Goal: Information Seeking & Learning: Learn about a topic

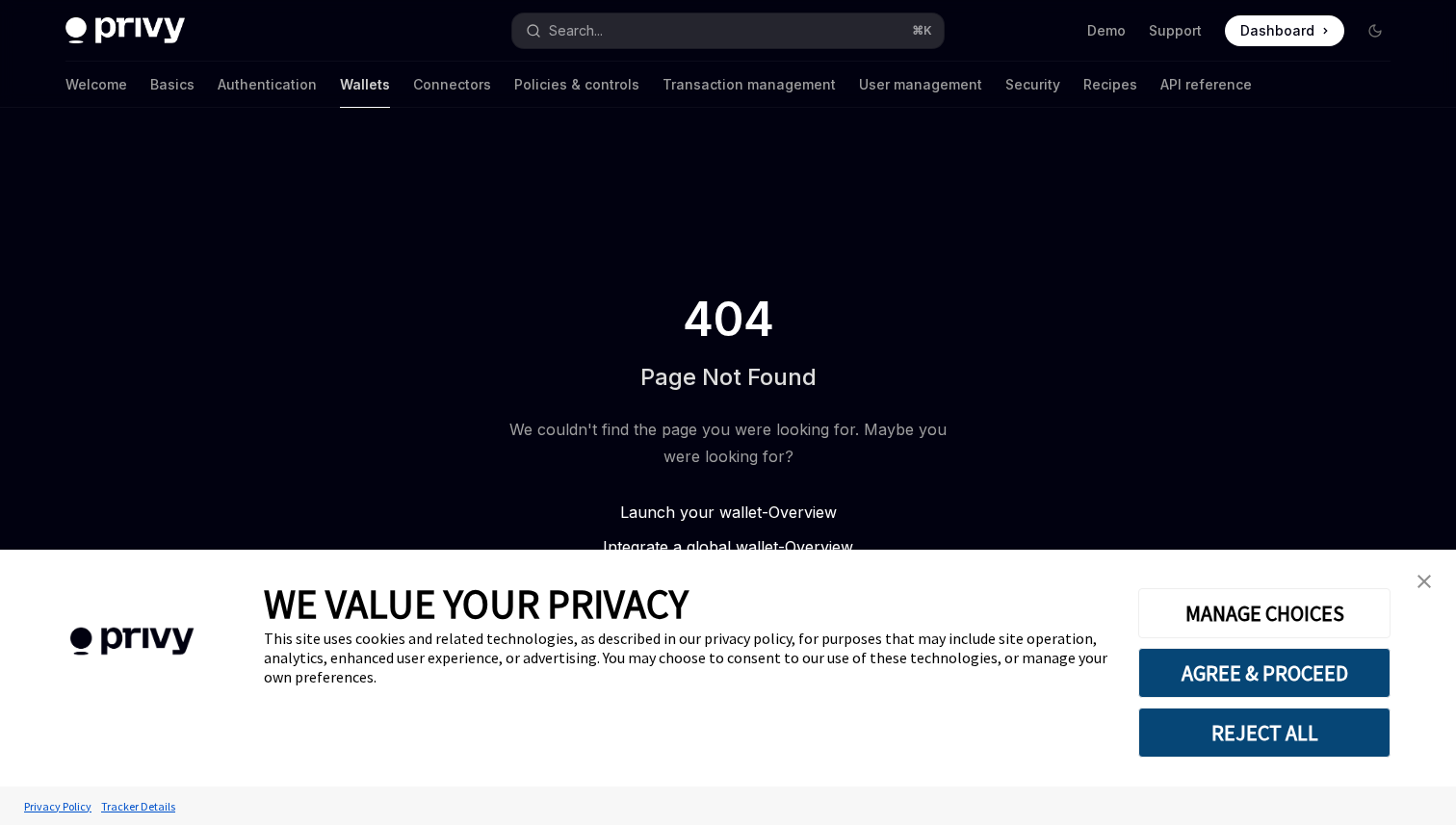
click at [340, 91] on link "Wallets" at bounding box center [365, 84] width 50 height 47
type textarea "*"
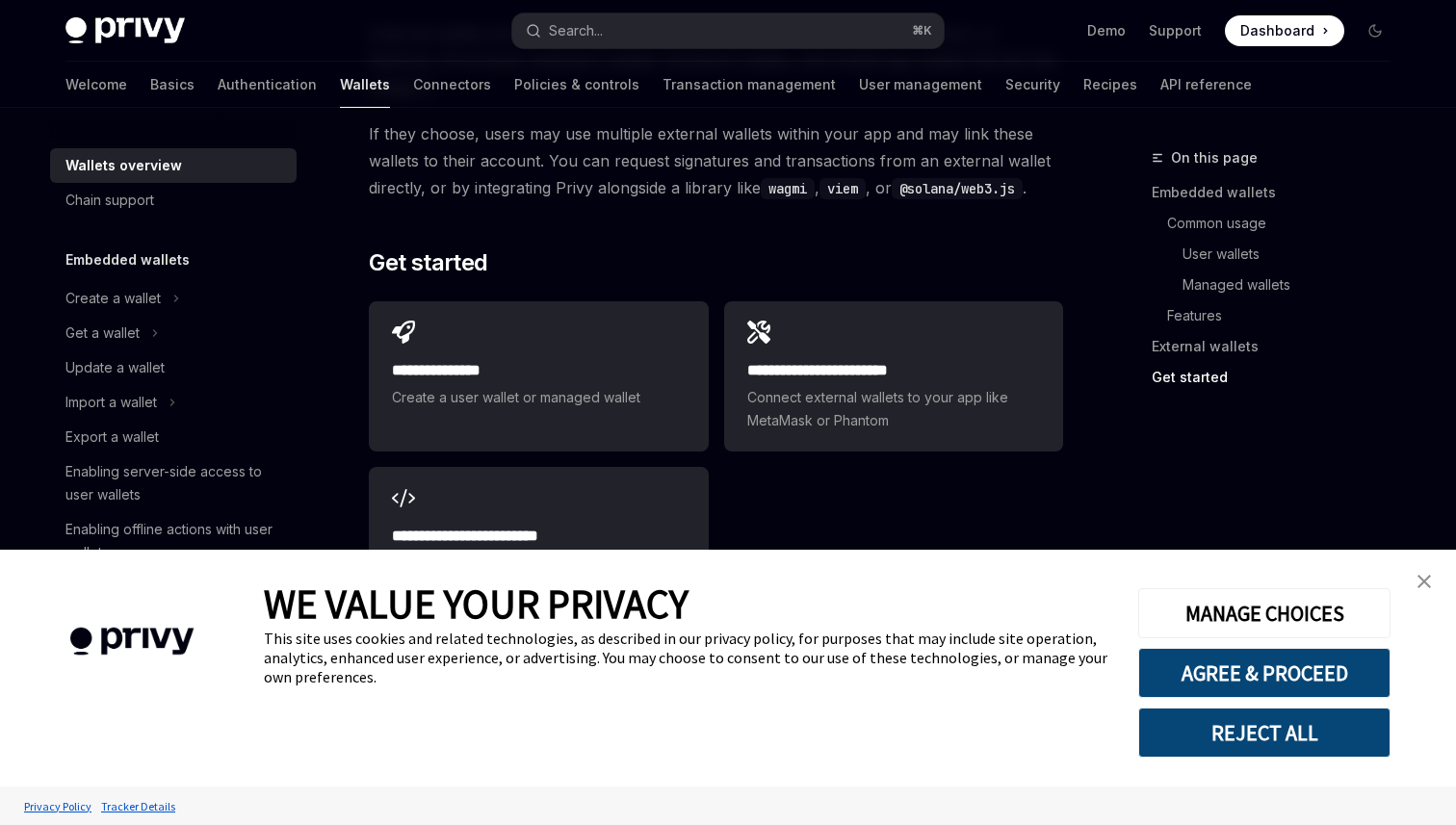
scroll to position [3034, 0]
click at [989, 442] on div "**********" at bounding box center [716, 456] width 695 height 331
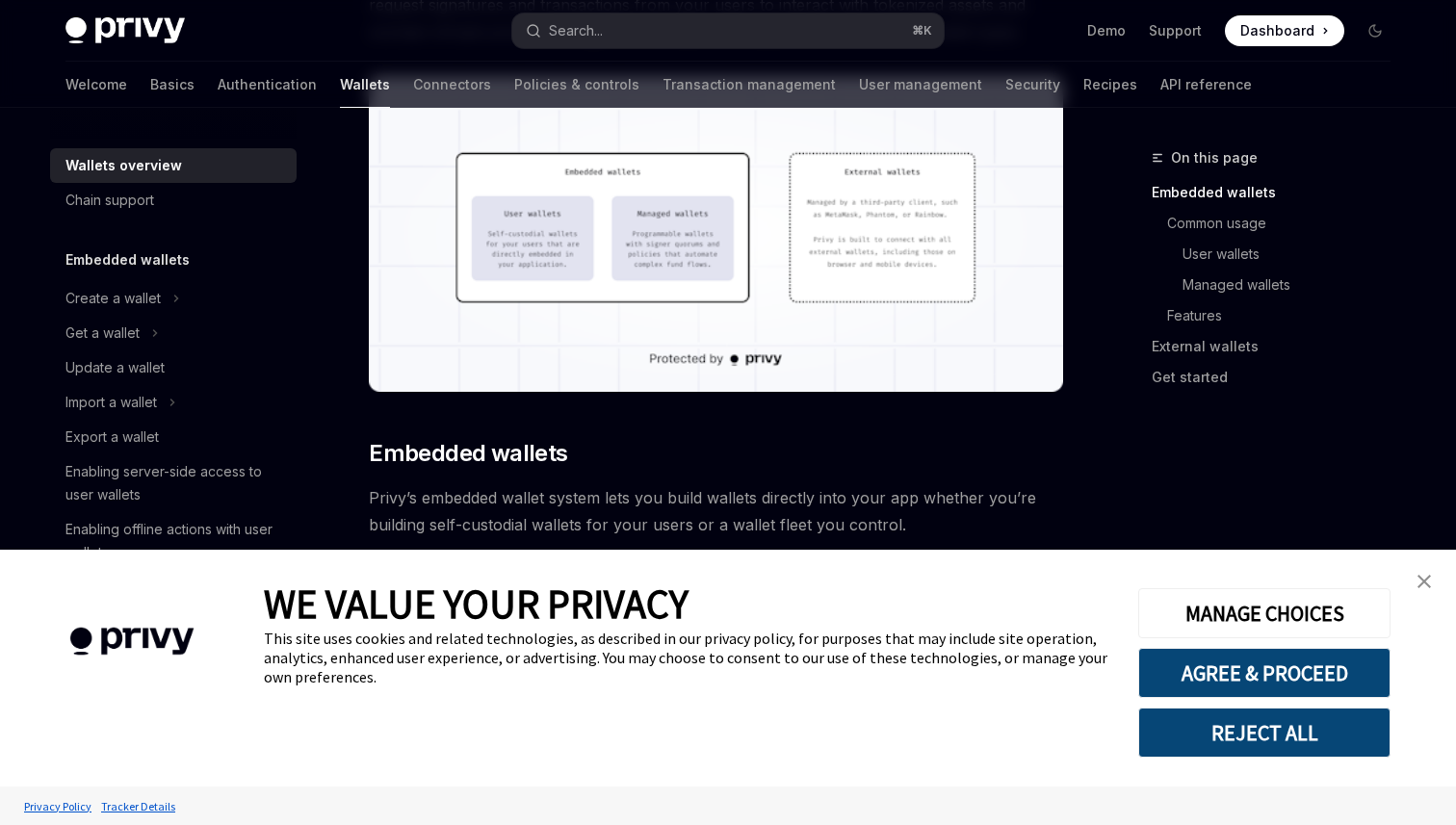
scroll to position [0, 0]
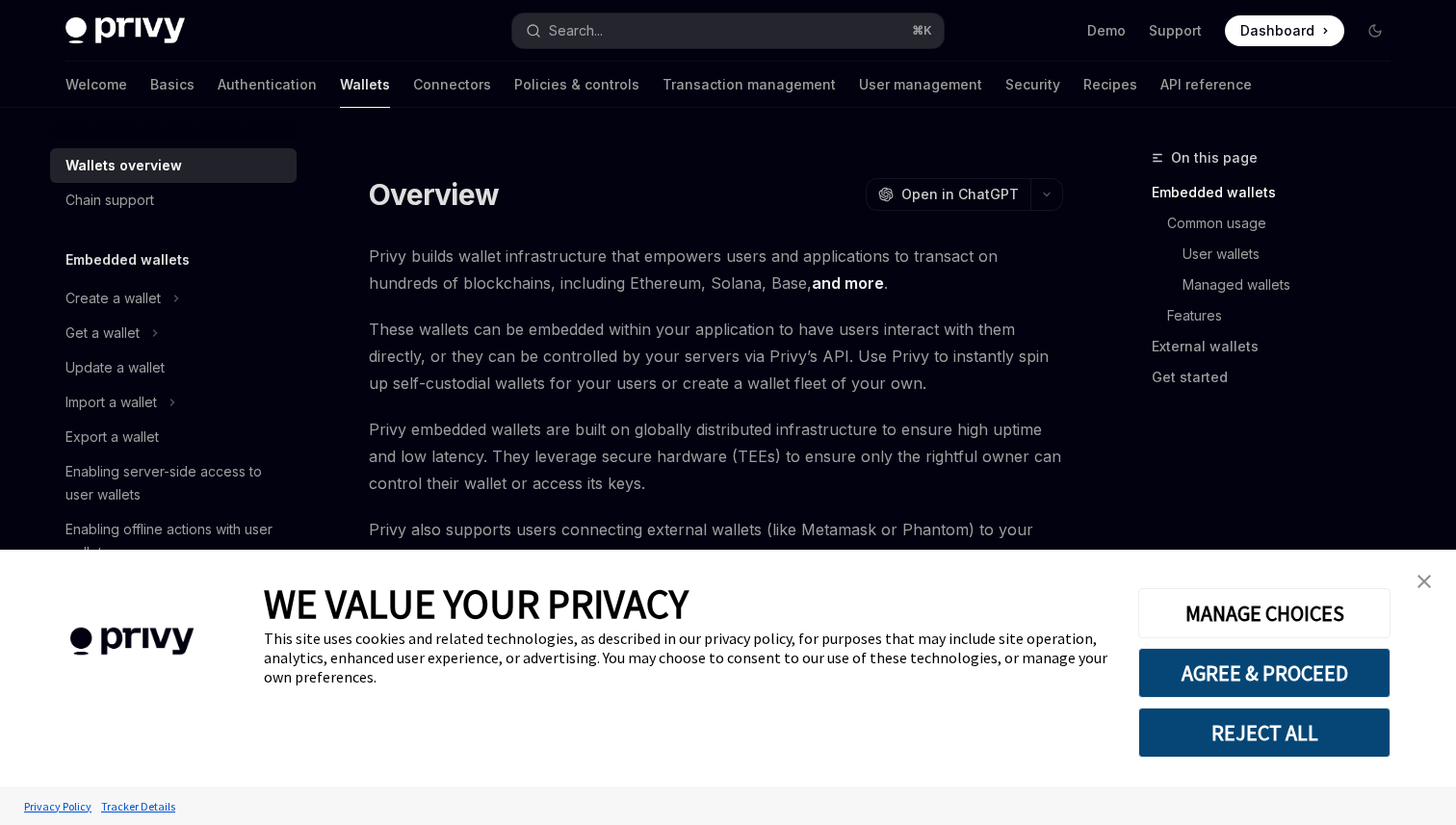
click at [1308, 746] on button "REJECT ALL" at bounding box center [1264, 733] width 252 height 50
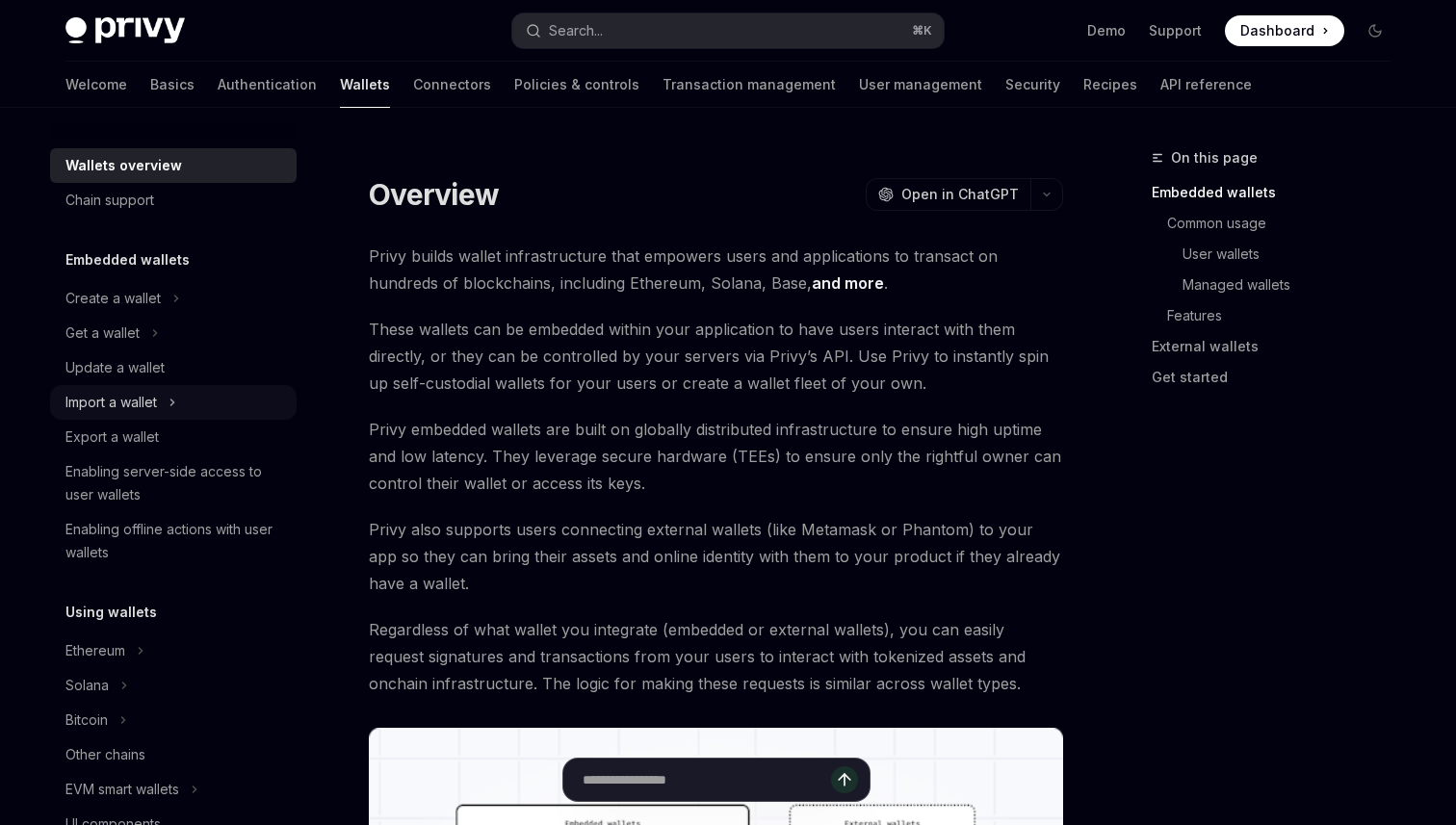
scroll to position [83, 0]
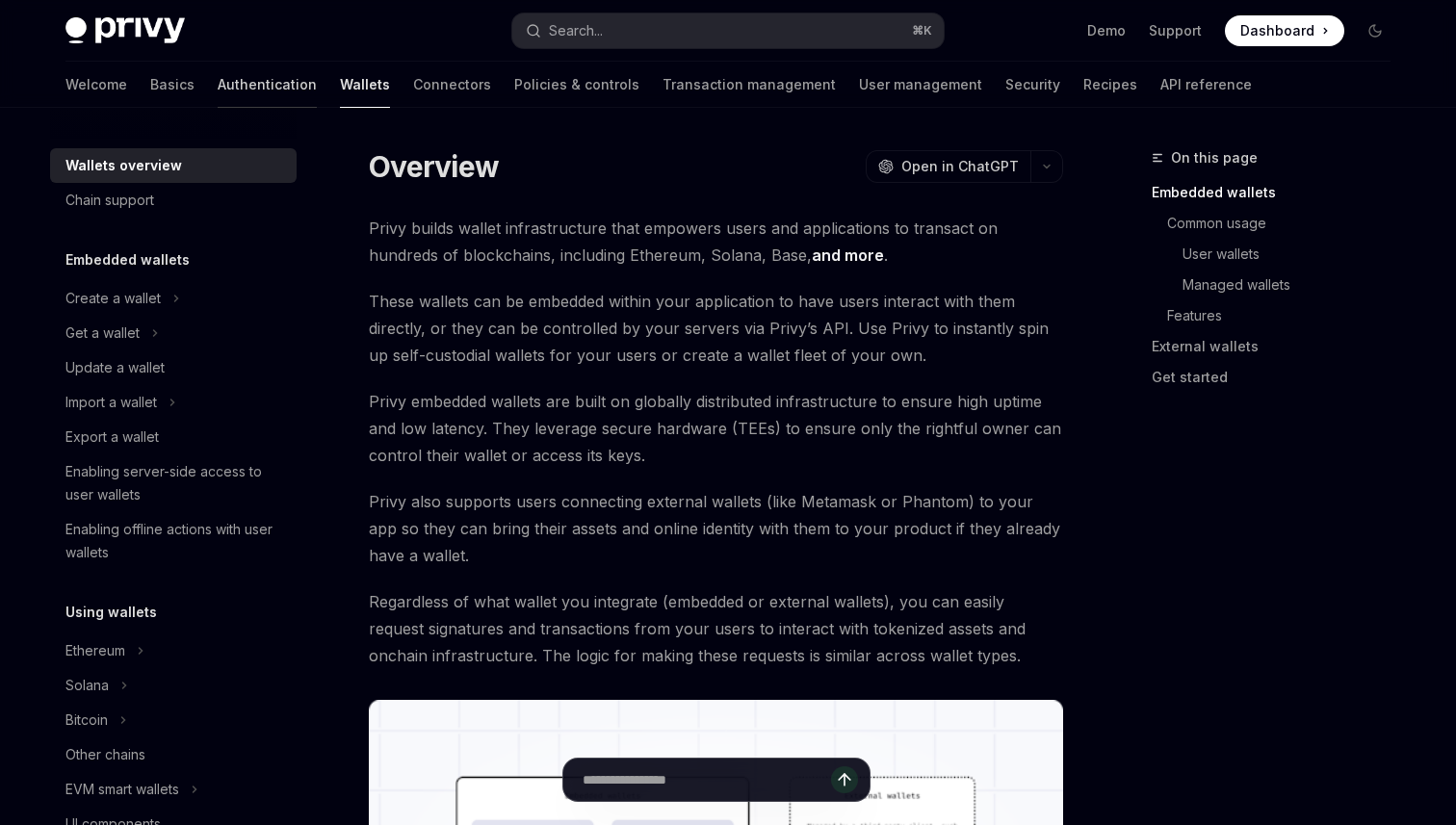
click at [218, 91] on link "Authentication" at bounding box center [267, 84] width 99 height 47
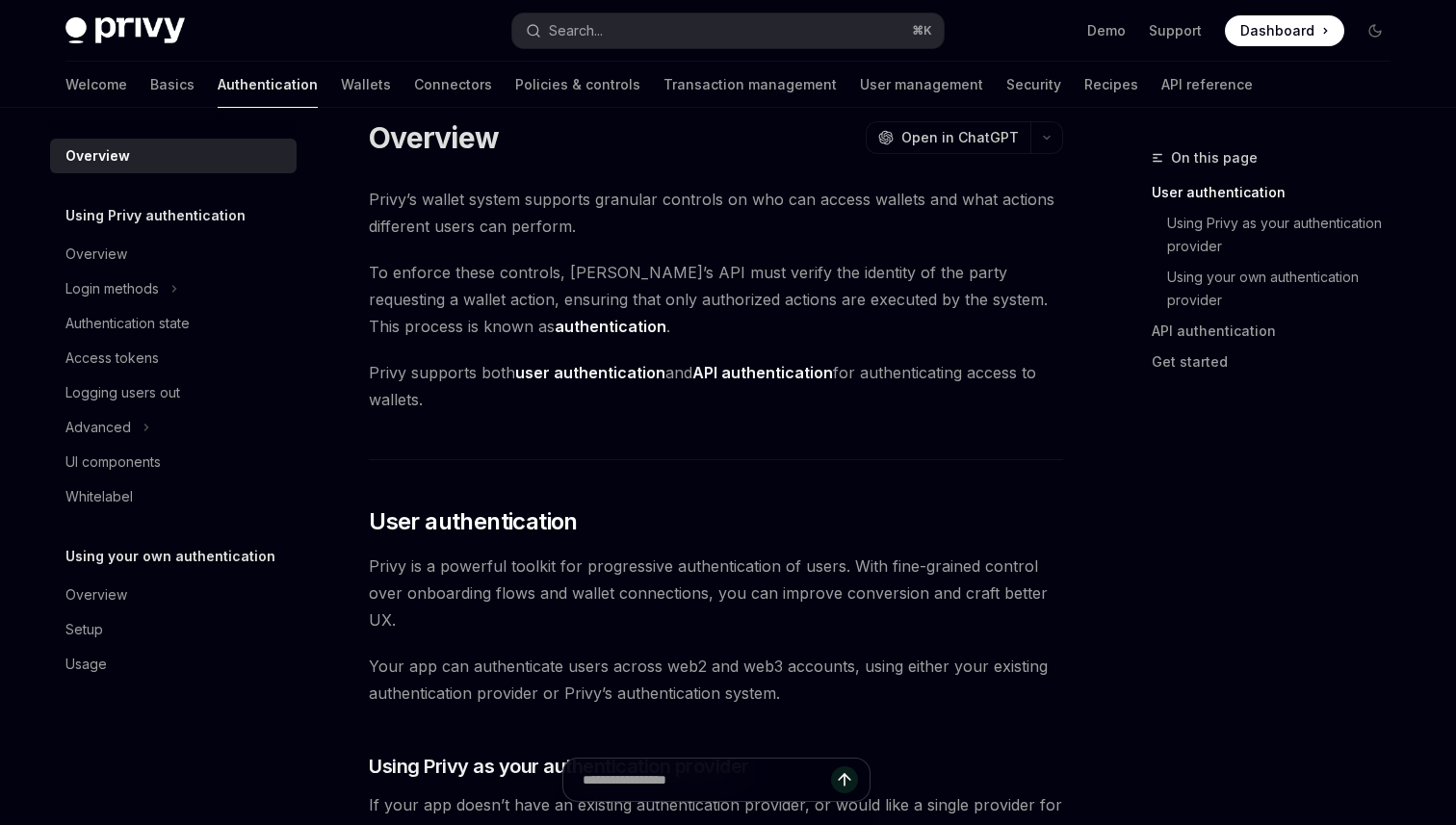
click at [414, 99] on div "Welcome Basics Authentication Wallets Connectors Policies & controls Transactio…" at bounding box center [659, 84] width 1188 height 47
click at [414, 93] on link "Connectors" at bounding box center [453, 84] width 78 height 47
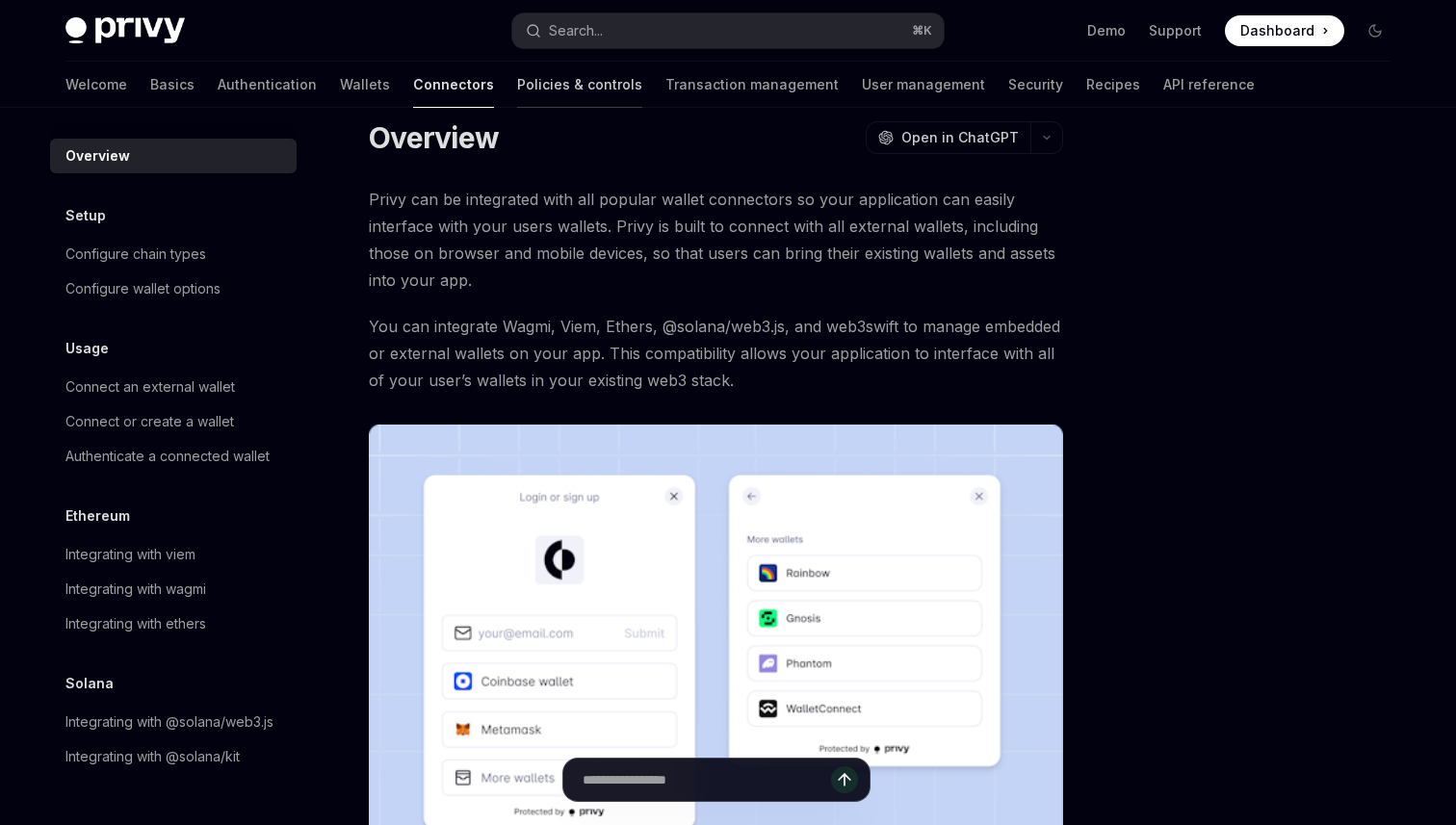
click at [517, 92] on link "Policies & controls" at bounding box center [579, 84] width 125 height 47
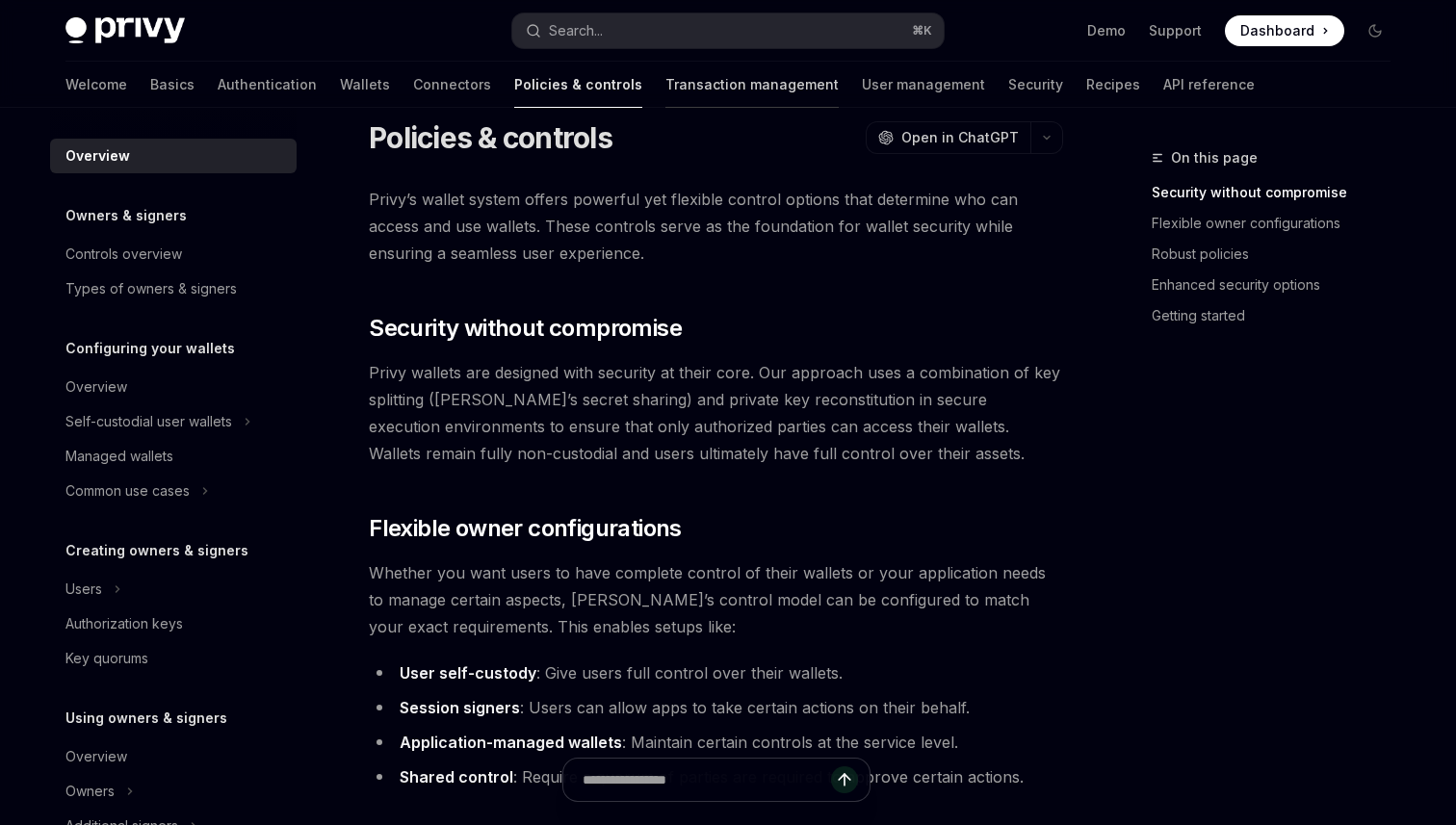
click at [665, 89] on link "Transaction management" at bounding box center [751, 84] width 173 height 47
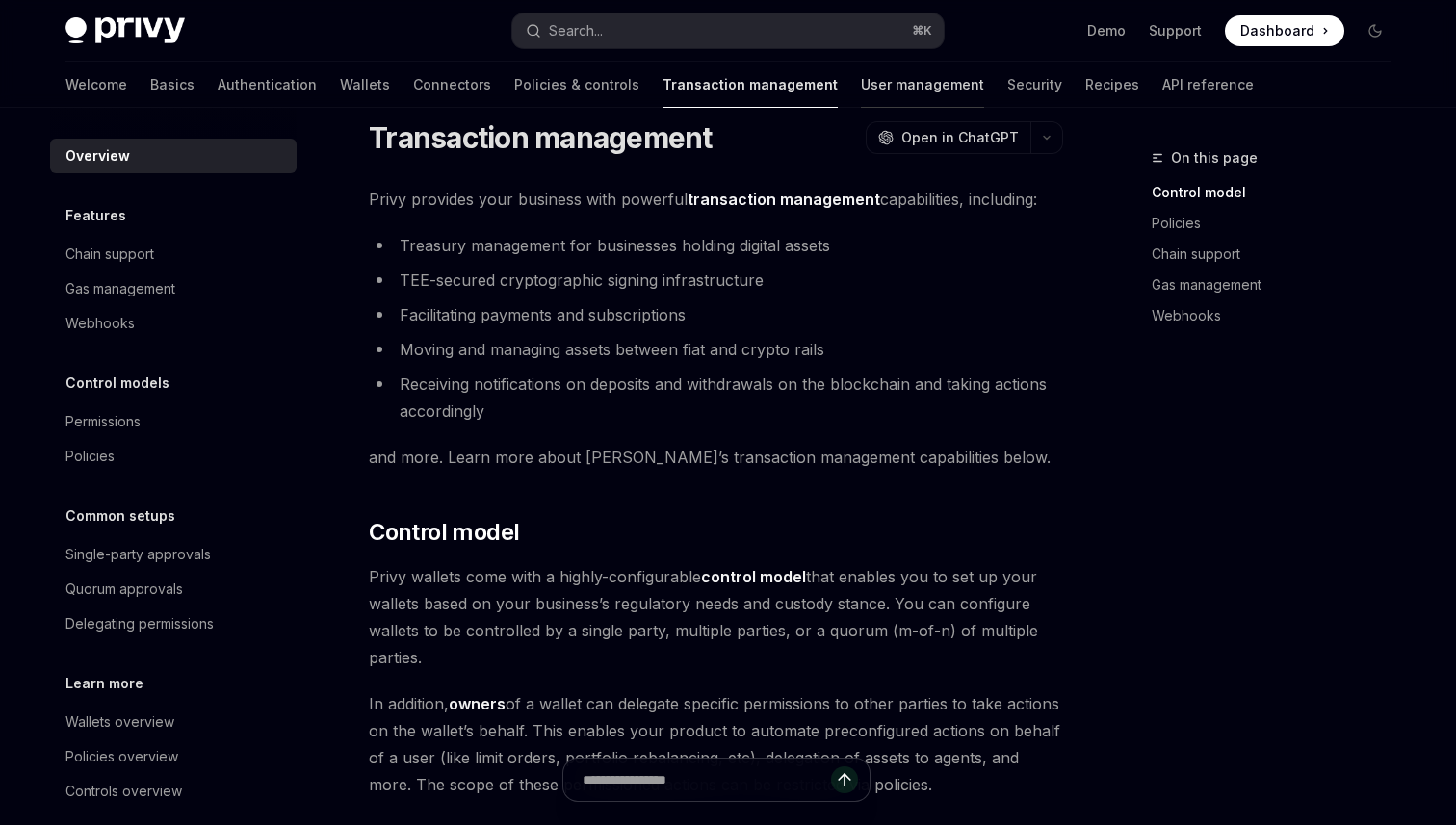
click at [861, 92] on link "User management" at bounding box center [922, 84] width 123 height 47
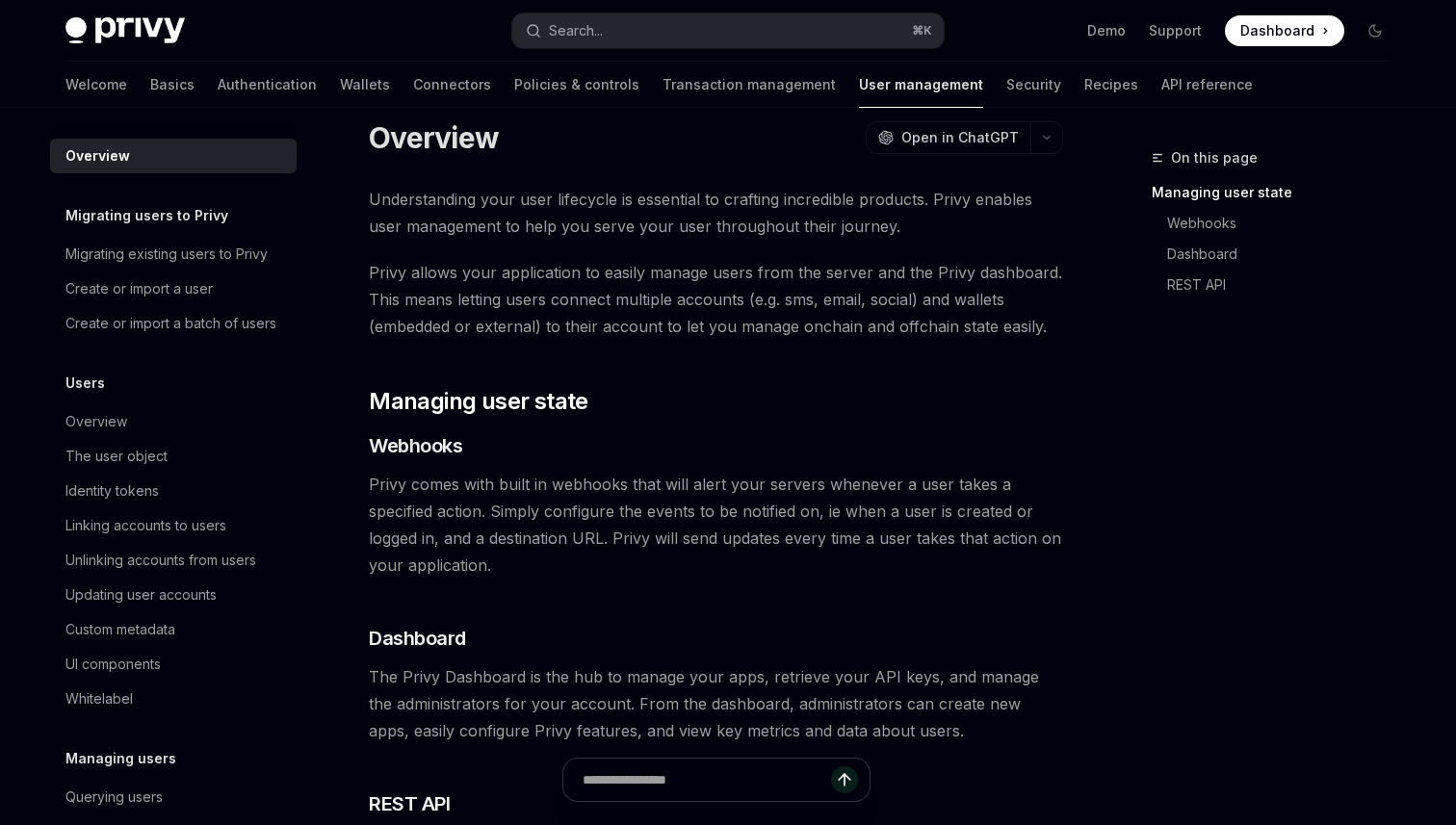
click at [962, 78] on div "Welcome Basics Authentication Wallets Connectors Policies & controls Transactio…" at bounding box center [659, 84] width 1188 height 47
click at [1006, 86] on link "Security" at bounding box center [1033, 84] width 55 height 47
type textarea "*"
